Goal: Task Accomplishment & Management: Use online tool/utility

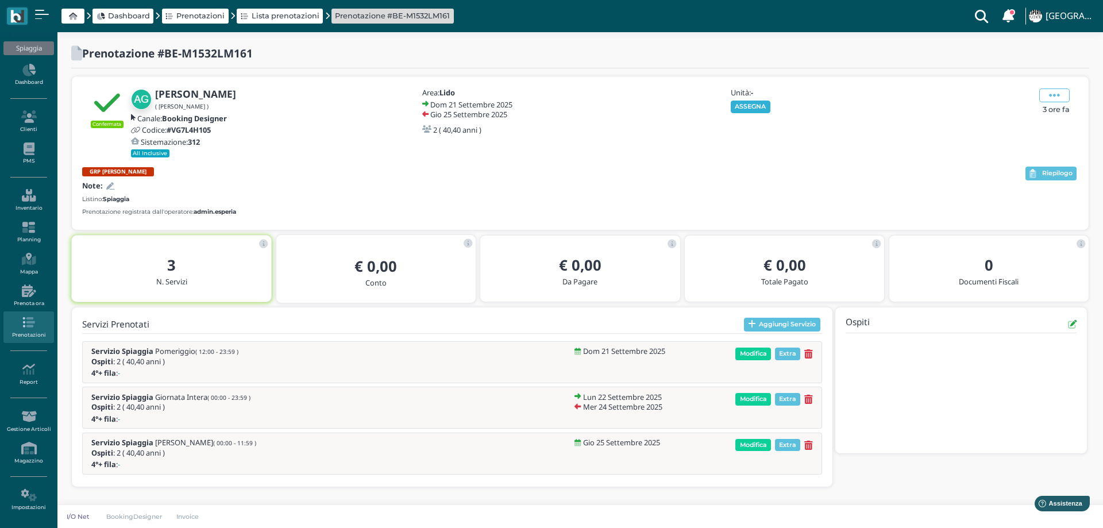
click at [742, 106] on button "ASSEGNA" at bounding box center [751, 107] width 40 height 13
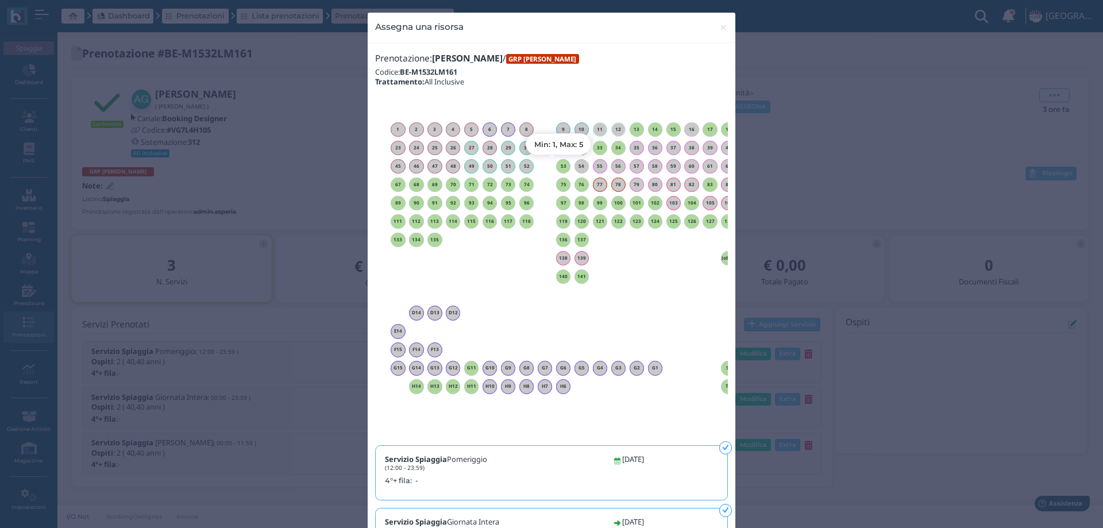
click at [559, 167] on h6 "53" at bounding box center [563, 166] width 15 height 5
click at [0, 0] on div at bounding box center [0, 0] width 0 height 0
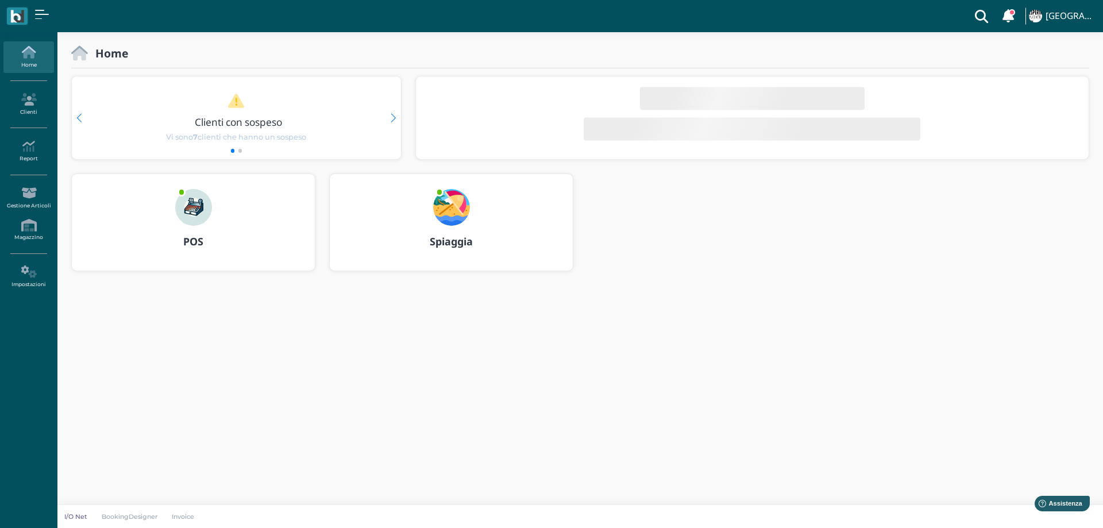
click at [447, 199] on img at bounding box center [451, 207] width 37 height 37
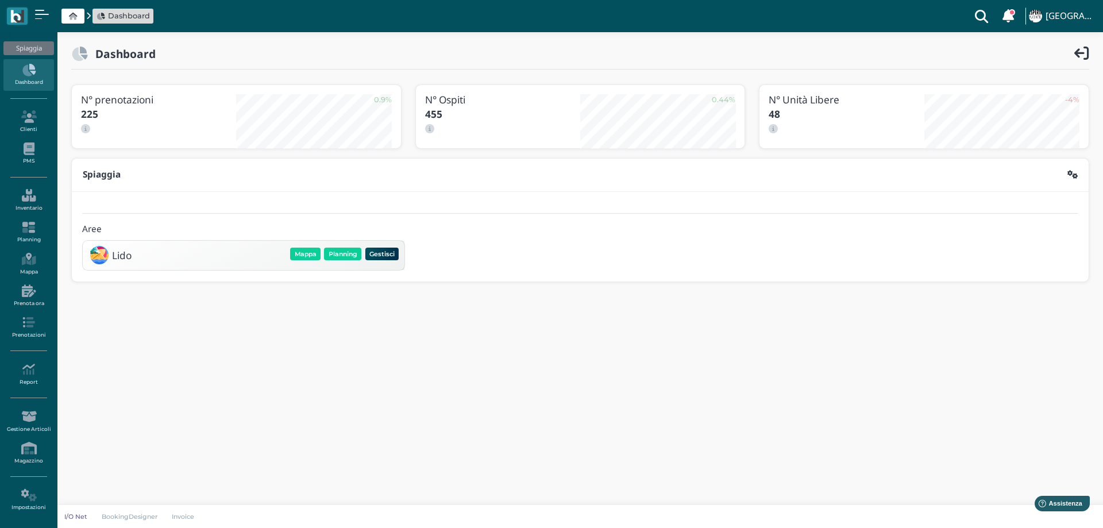
click at [348, 246] on div "Mappa Planning Gestisci Elimina" at bounding box center [344, 254] width 112 height 16
click at [346, 254] on button "Planning" at bounding box center [342, 254] width 37 height 13
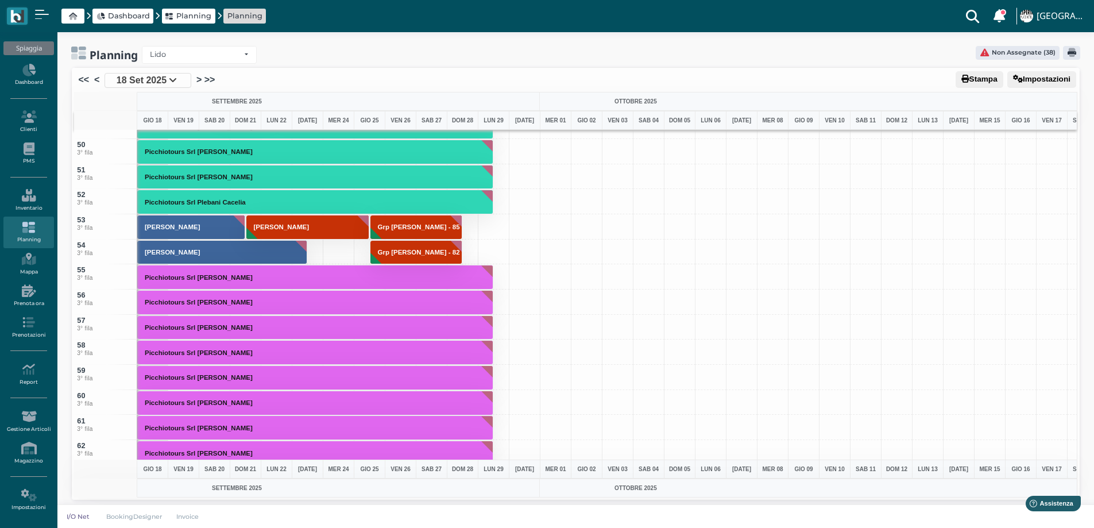
scroll to position [1091, 0]
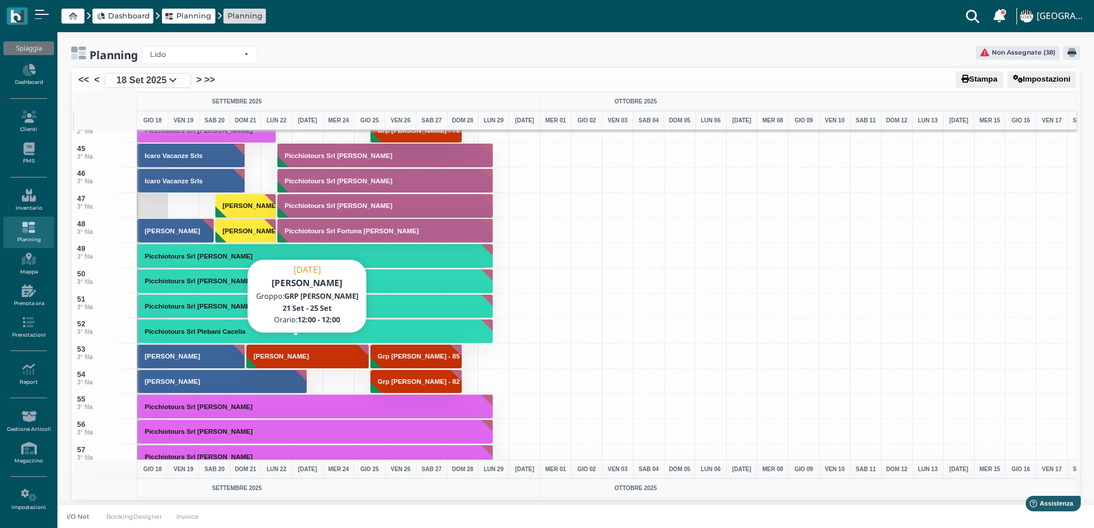
click at [276, 352] on button "[PERSON_NAME]" at bounding box center [307, 356] width 123 height 25
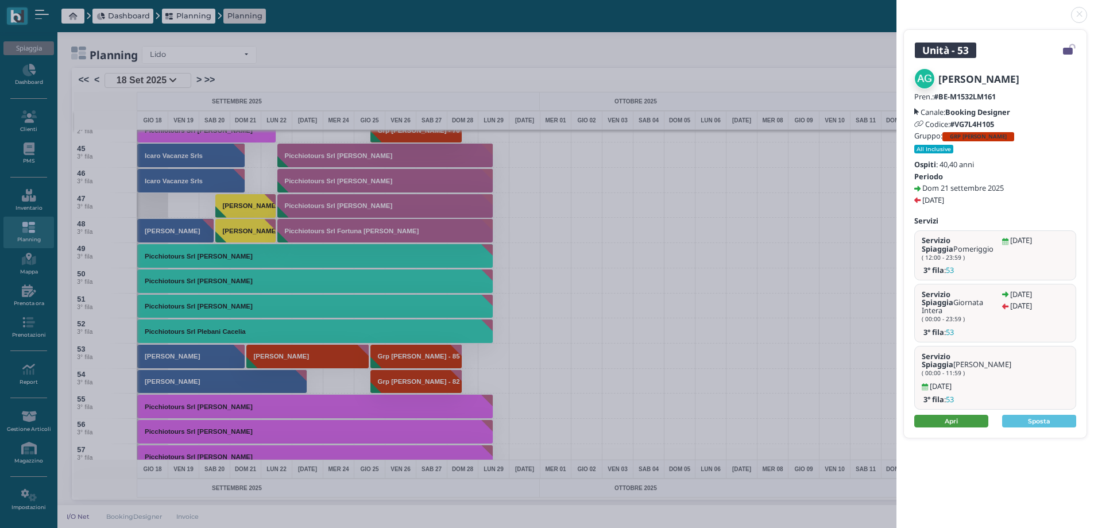
click at [943, 415] on link "Apri" at bounding box center [951, 421] width 74 height 13
click at [945, 415] on link "Apri" at bounding box center [951, 421] width 74 height 13
click at [897, 8] on link at bounding box center [897, 8] width 0 height 0
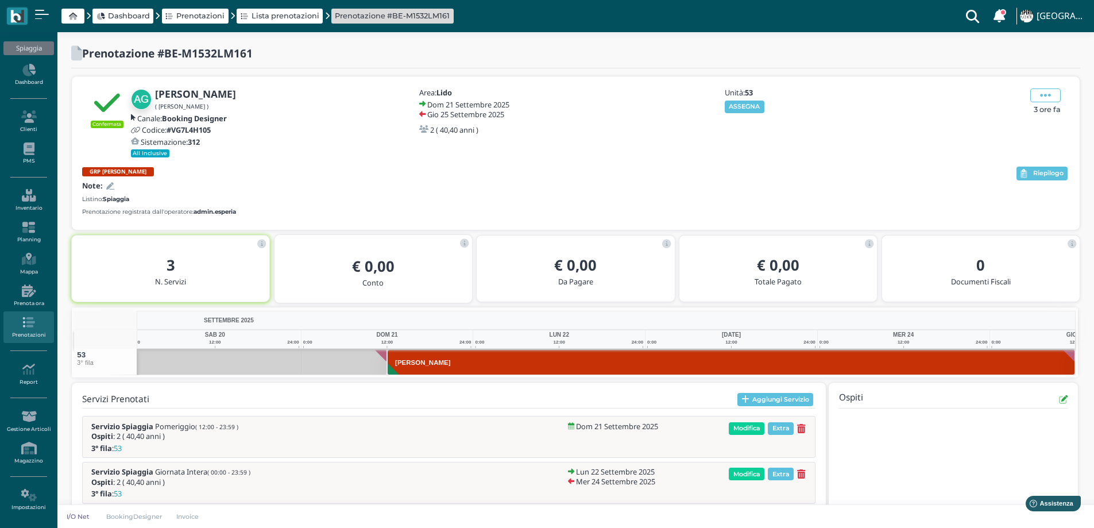
click at [737, 99] on div "Unità: 53 ASSEGNA" at bounding box center [785, 100] width 124 height 24
click at [737, 105] on button "ASSEGNA" at bounding box center [745, 107] width 40 height 13
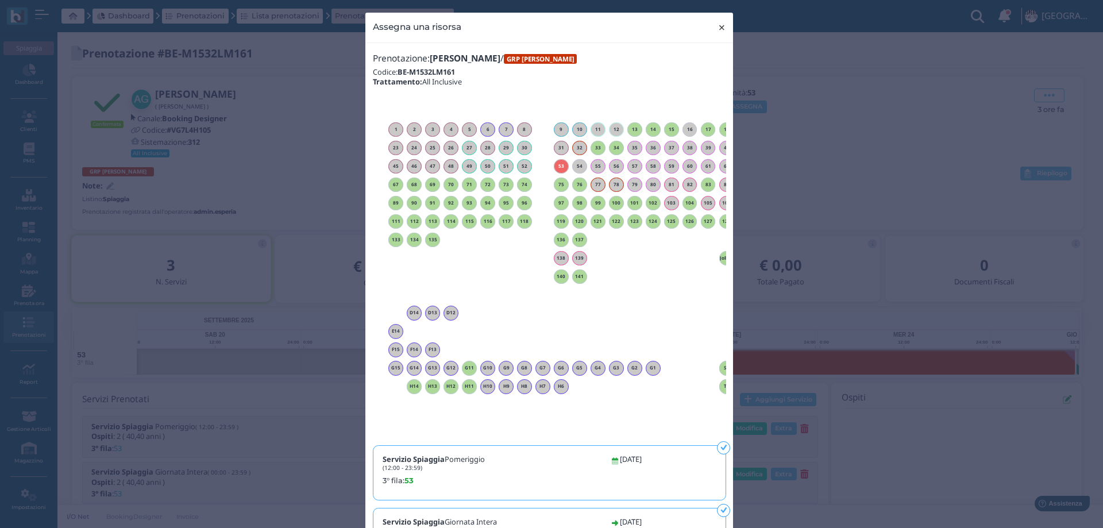
drag, startPoint x: 717, startPoint y: 28, endPoint x: 423, endPoint y: 6, distance: 295.4
click at [711, 27] on button "× close" at bounding box center [722, 27] width 24 height 29
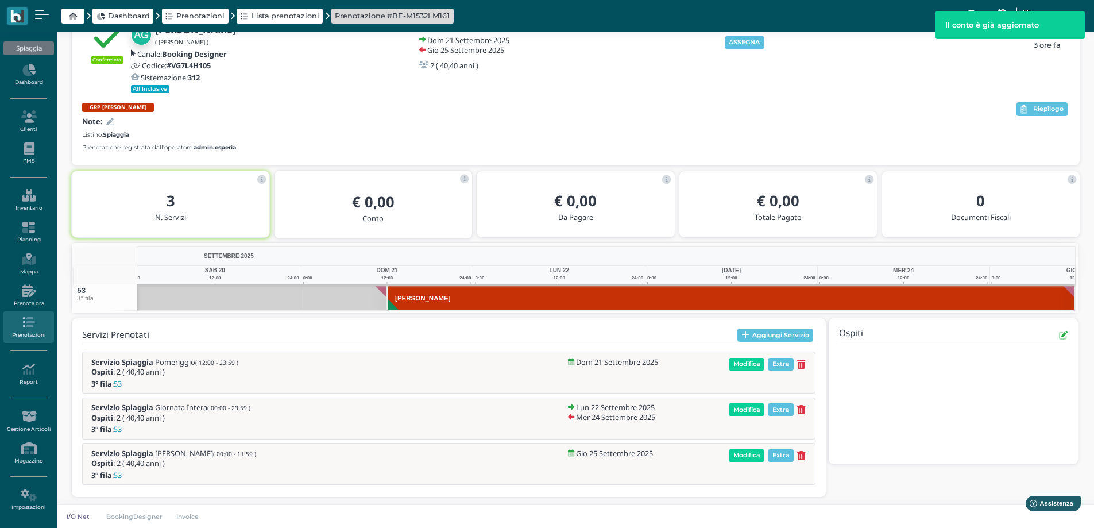
scroll to position [68, 0]
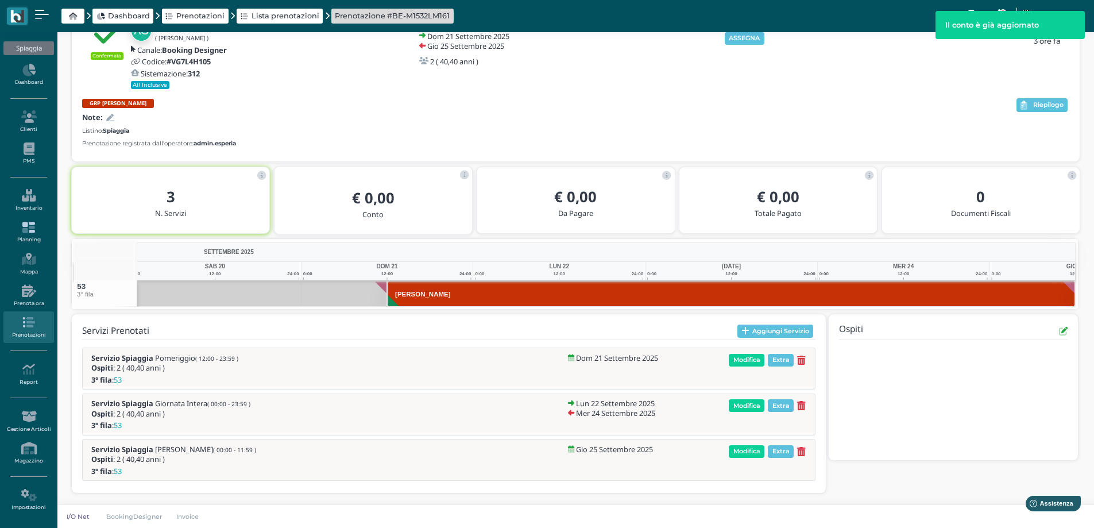
click at [23, 225] on icon at bounding box center [28, 227] width 50 height 13
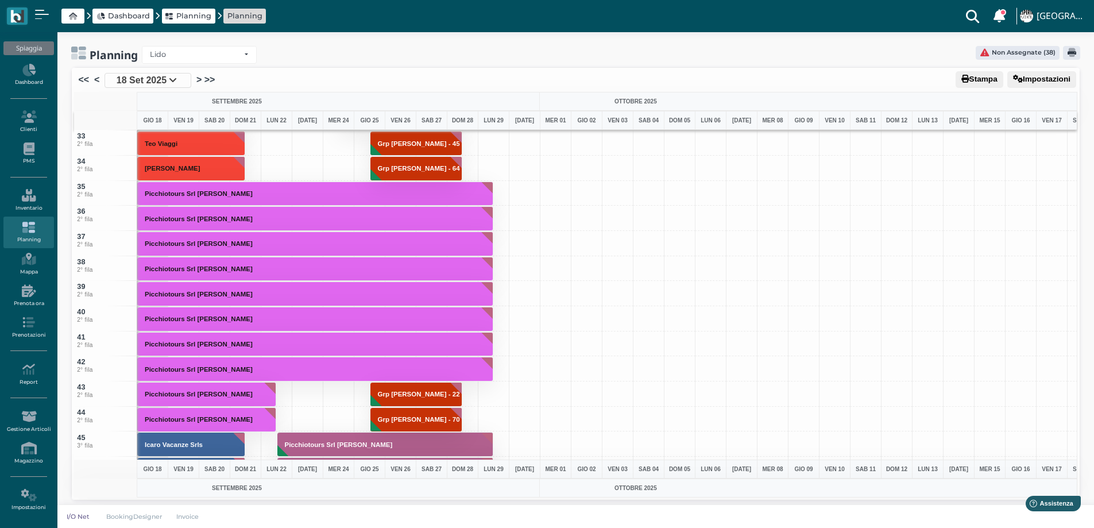
scroll to position [747, 0]
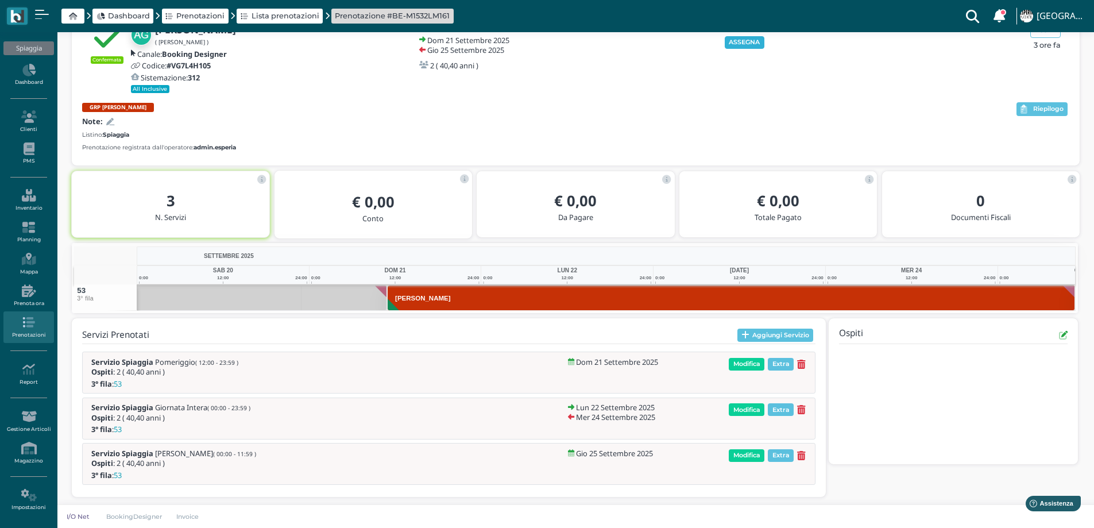
scroll to position [0, 8]
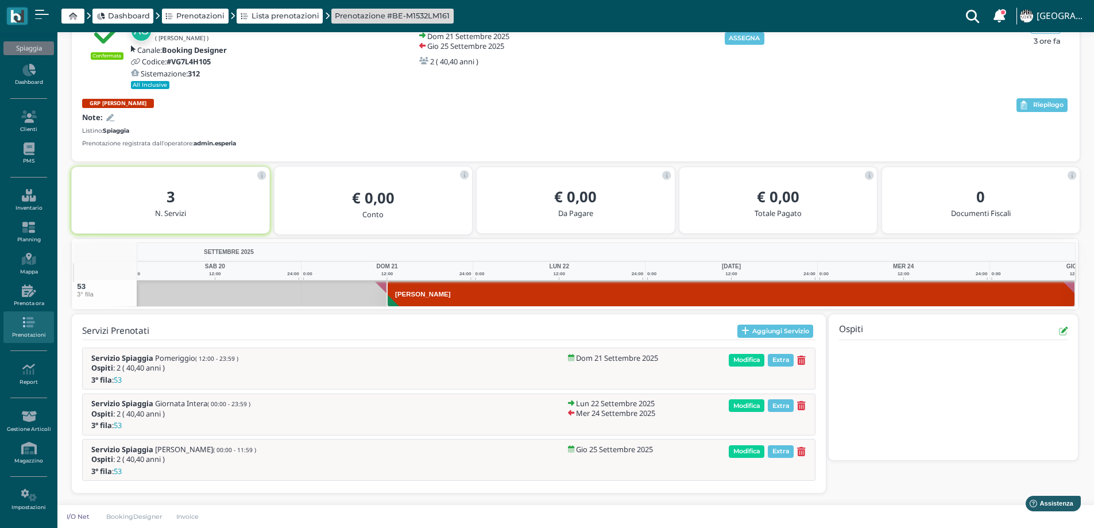
click at [741, 109] on div "GRP [PERSON_NAME] SETTEMBRE Note: Listino: Spiaggia Prenotazione registrata dal…" at bounding box center [548, 122] width 933 height 53
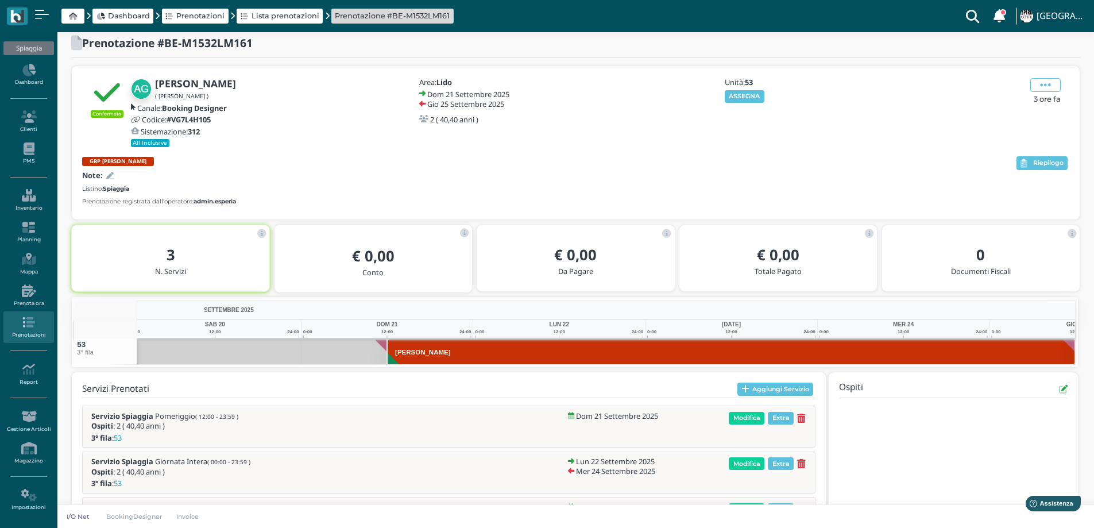
scroll to position [0, 0]
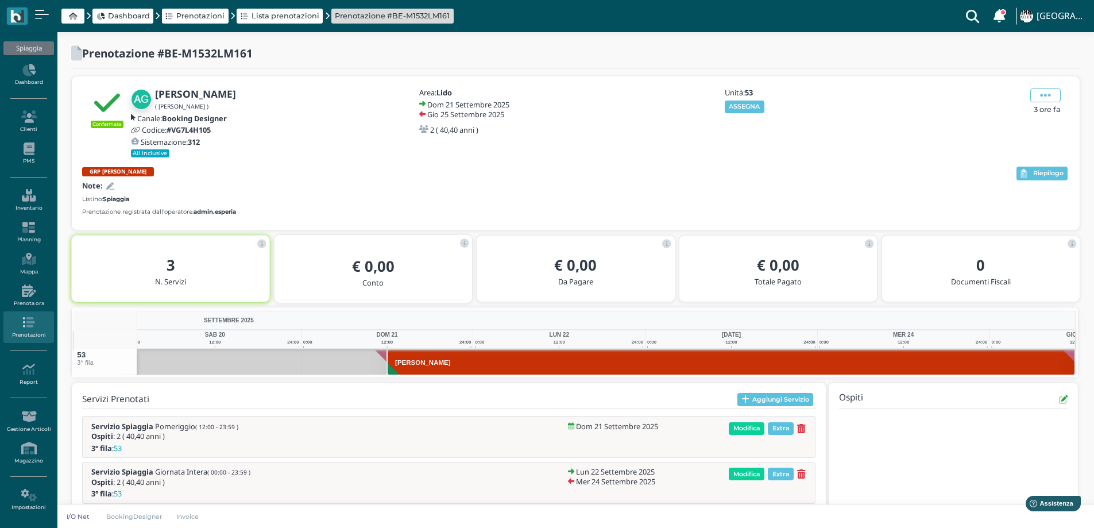
click at [736, 107] on button "ASSEGNA" at bounding box center [745, 107] width 40 height 13
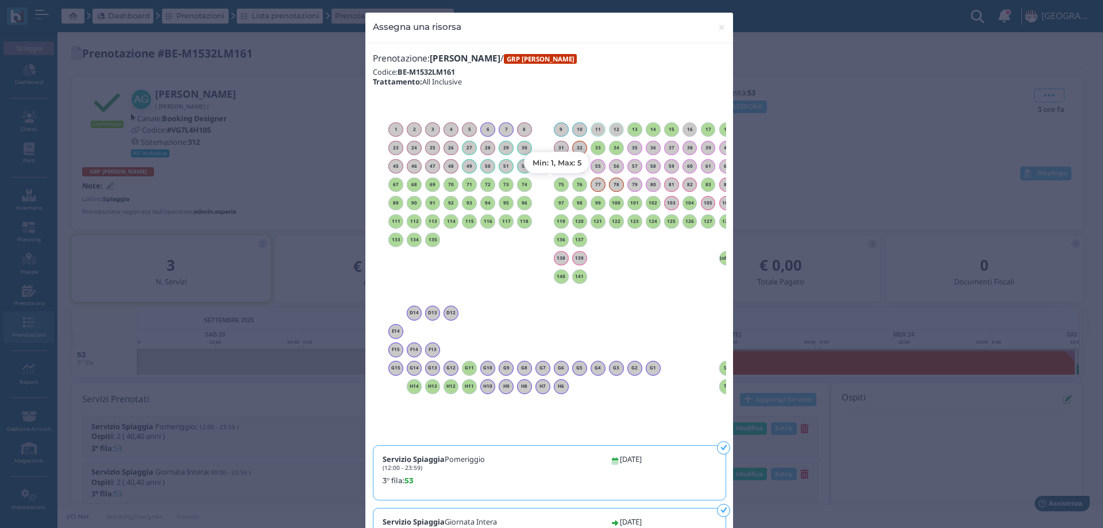
click at [558, 184] on h6 "75" at bounding box center [561, 184] width 15 height 5
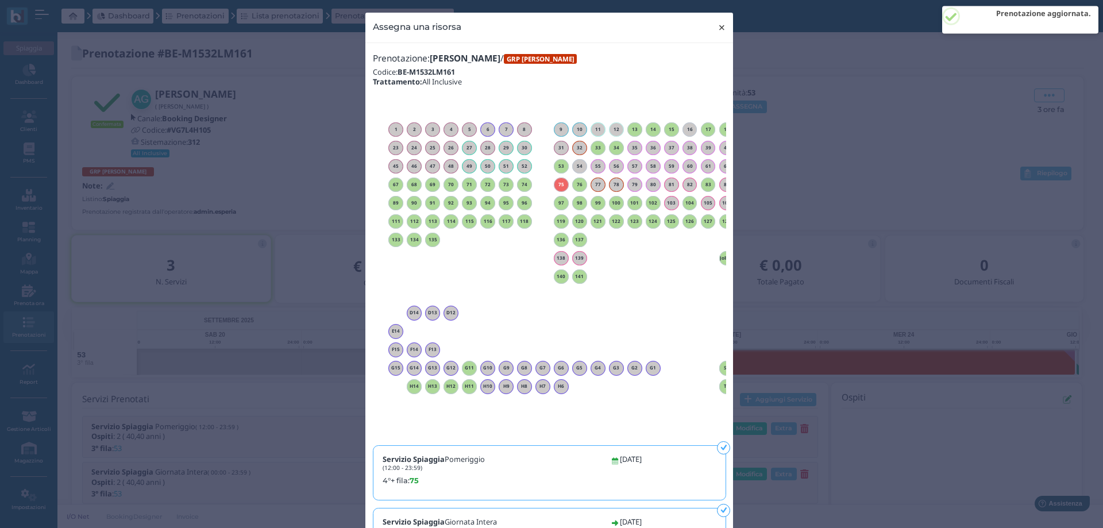
drag, startPoint x: 719, startPoint y: 30, endPoint x: 584, endPoint y: 1, distance: 138.0
click at [719, 29] on span "×" at bounding box center [721, 27] width 9 height 15
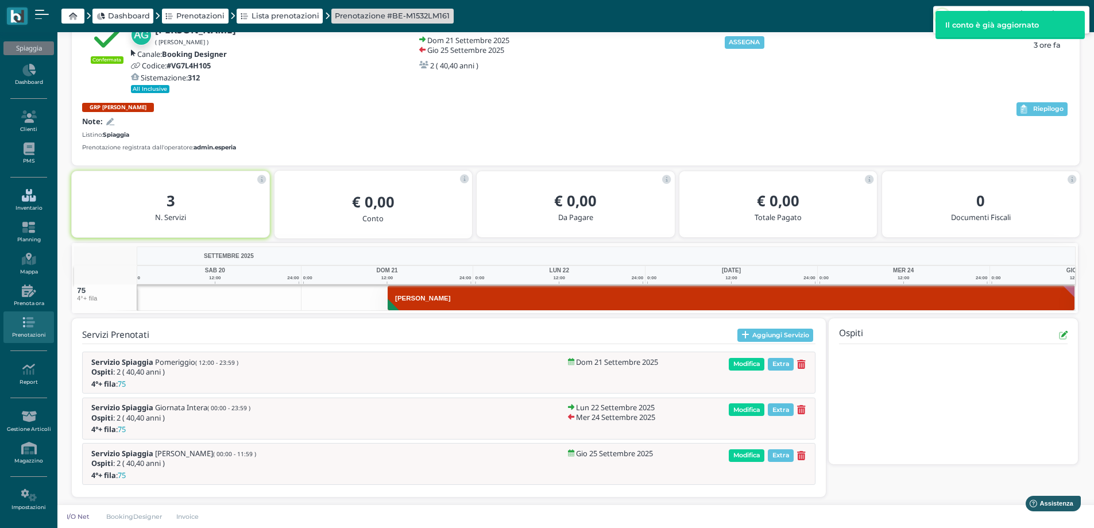
scroll to position [68, 0]
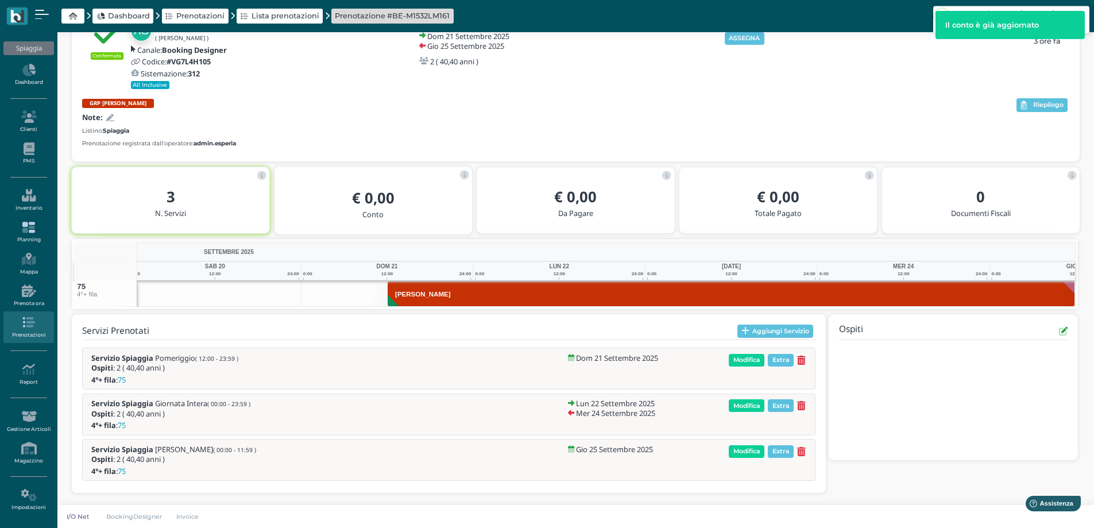
click at [36, 231] on icon at bounding box center [28, 227] width 50 height 13
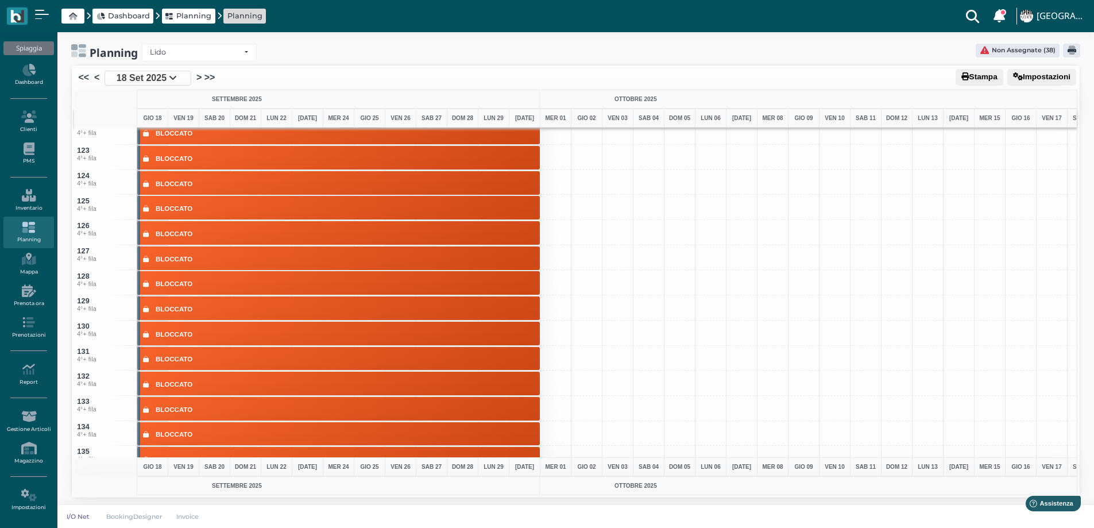
scroll to position [3159, 0]
